Goal: Task Accomplishment & Management: Complete application form

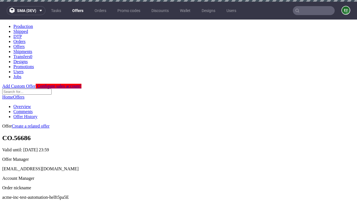
scroll to position [55, 0]
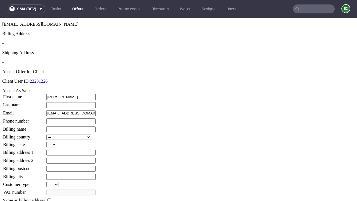
type input "[PERSON_NAME]"
type input "Waelchi"
type input "1509813888"
type input "Albina10"
select select "13"
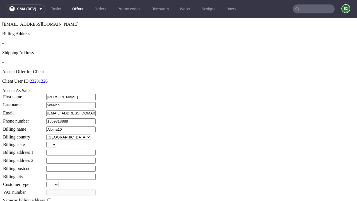
type input "Albina10"
type input "9 [PERSON_NAME]"
type input "RI2 5NN"
select select "132"
type input "RI2 5NN"
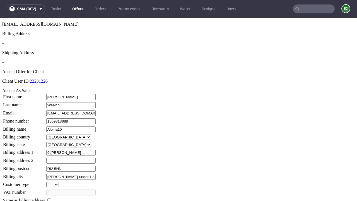
type input "[PERSON_NAME]-under-Hagenes"
click at [51, 198] on input "checkbox" at bounding box center [49, 200] width 4 height 4
checkbox input "true"
type input "Albina10"
select select "13"
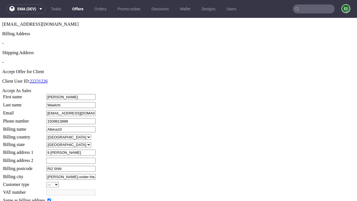
type input "9 [PERSON_NAME]"
type input "RI2 5NN"
type input "[PERSON_NAME]-under-Hagenes"
select select "132"
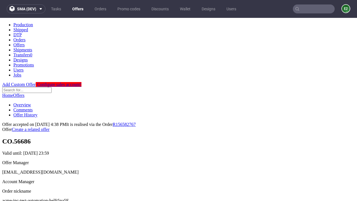
scroll to position [0, 0]
